Goal: Information Seeking & Learning: Learn about a topic

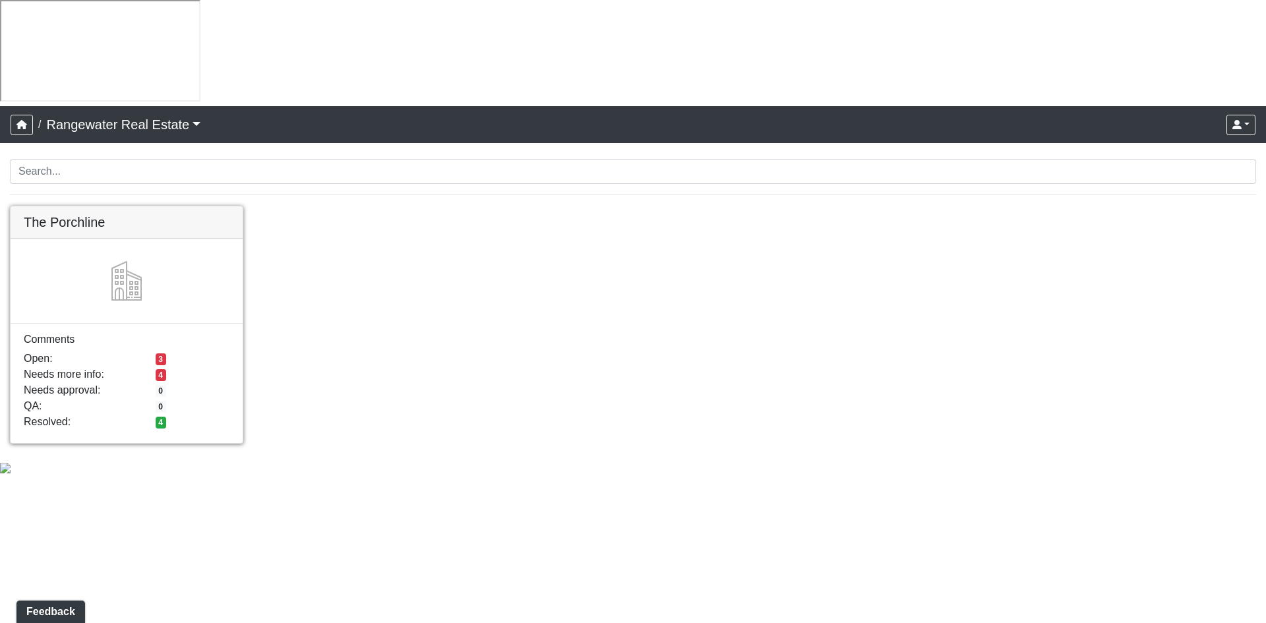
click at [156, 206] on link at bounding box center [127, 206] width 232 height 0
